Goal: Information Seeking & Learning: Stay updated

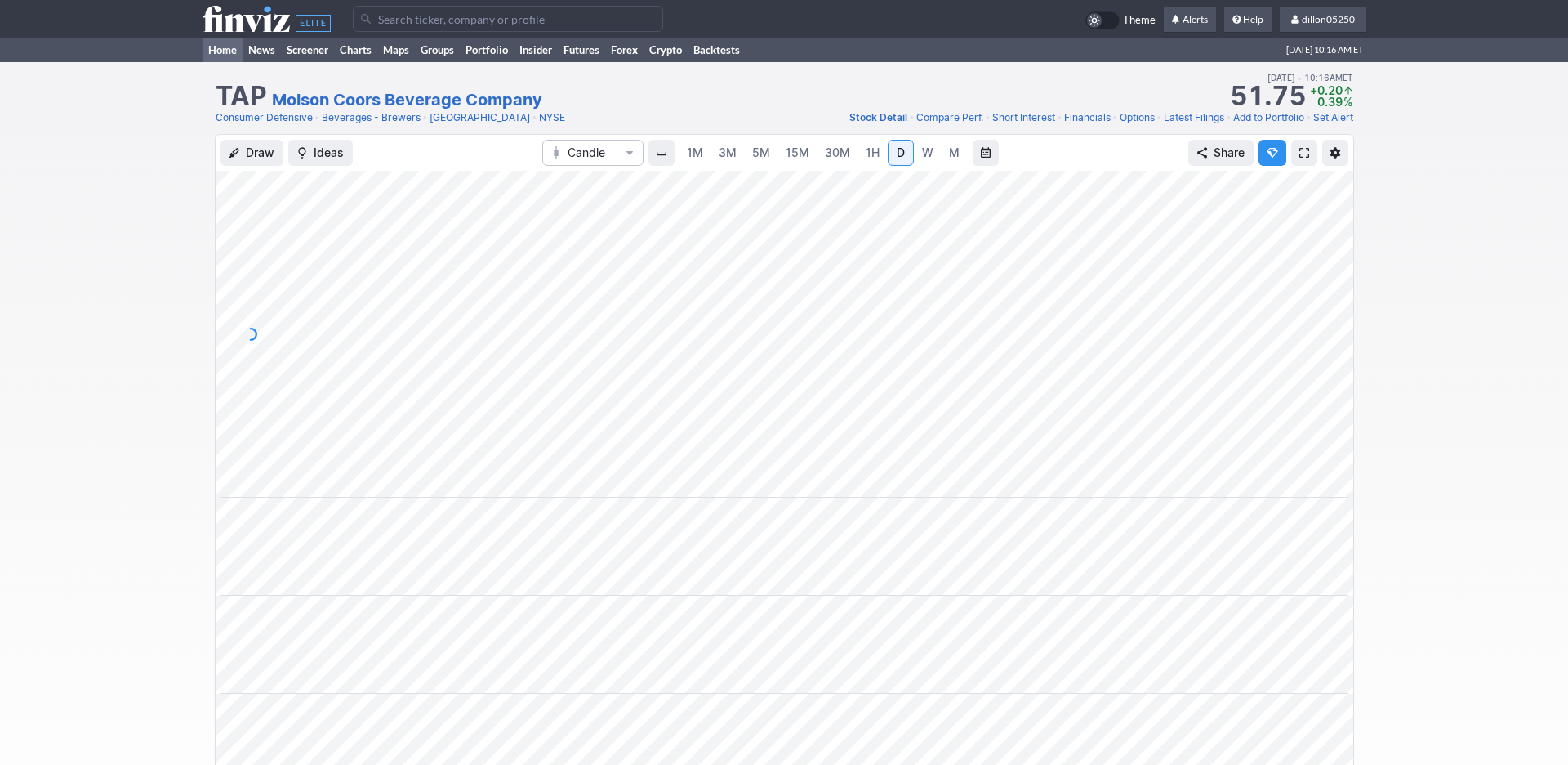
click at [221, 62] on link "Home" at bounding box center [222, 49] width 40 height 24
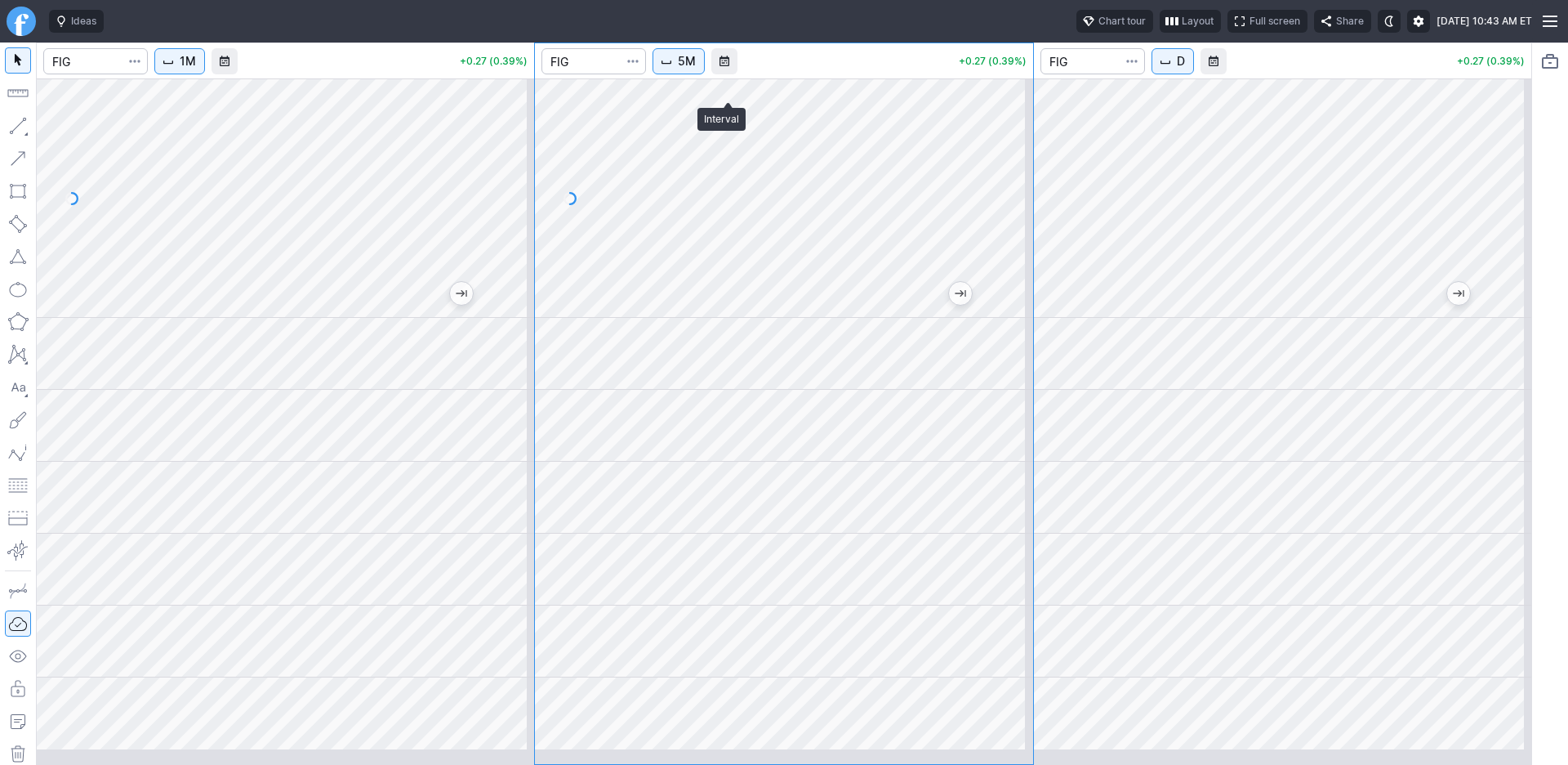
click at [695, 69] on span "5M" at bounding box center [687, 61] width 18 height 16
click at [739, 265] on span "30 Minutes" at bounding box center [734, 256] width 52 height 16
